Goal: Navigation & Orientation: Find specific page/section

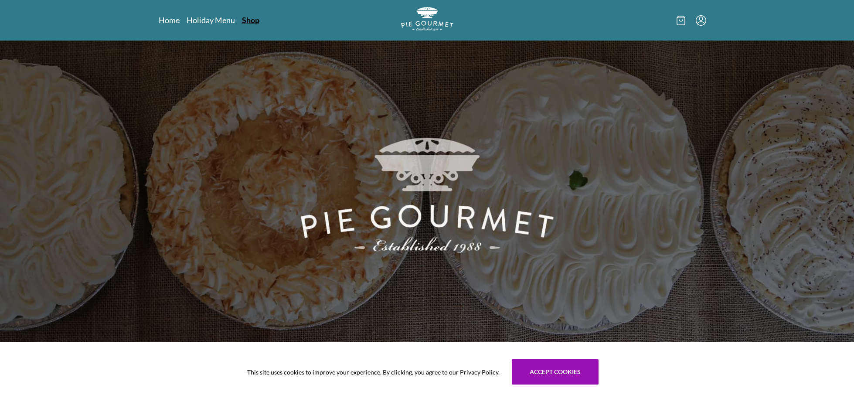
click at [259, 25] on link "Shop" at bounding box center [250, 20] width 17 height 10
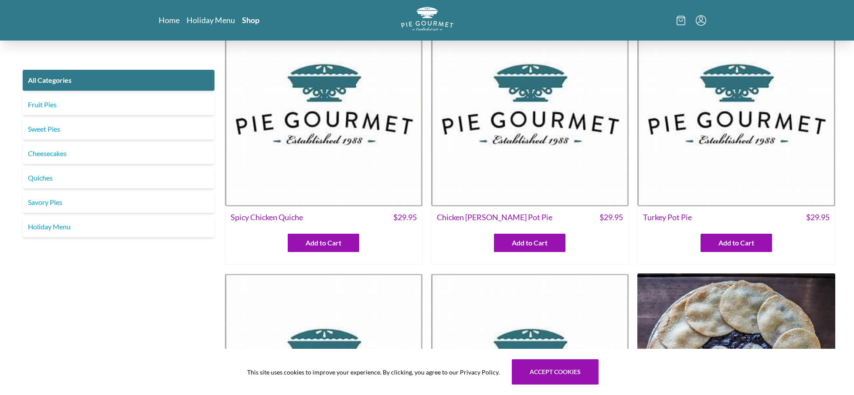
scroll to position [43, 0]
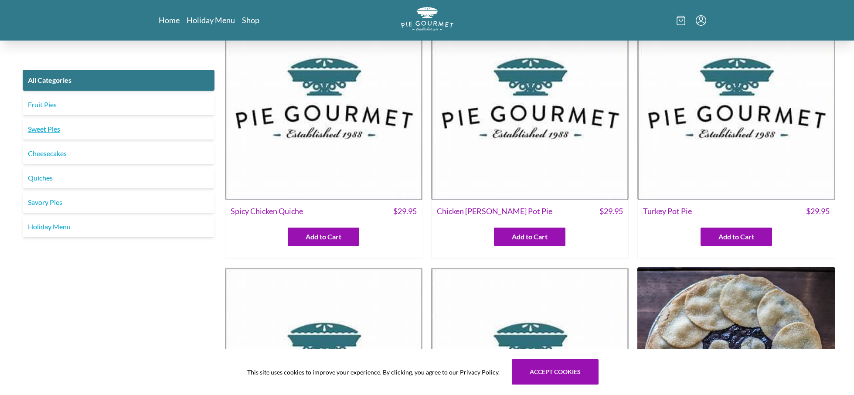
click at [54, 140] on link "Sweet Pies" at bounding box center [119, 129] width 192 height 21
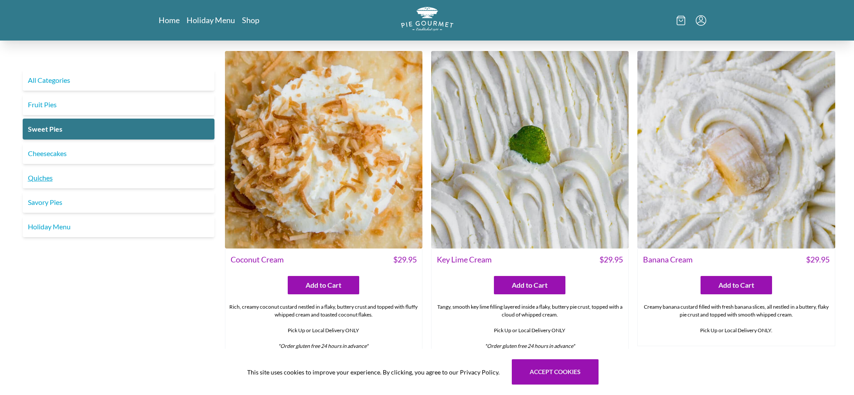
click at [64, 188] on link "Quiches" at bounding box center [119, 177] width 192 height 21
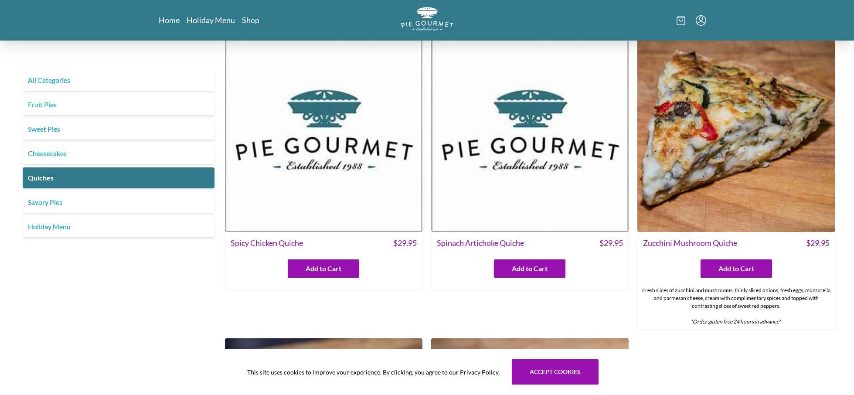
scroll to position [22, 0]
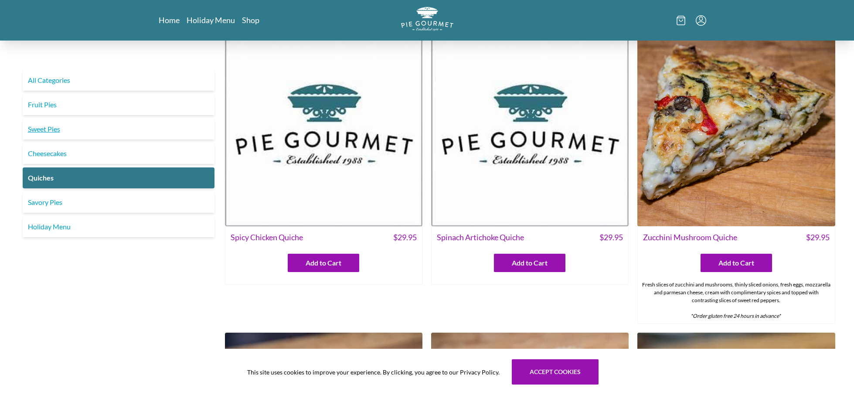
click at [60, 140] on link "Sweet Pies" at bounding box center [119, 129] width 192 height 21
